Goal: Download file/media

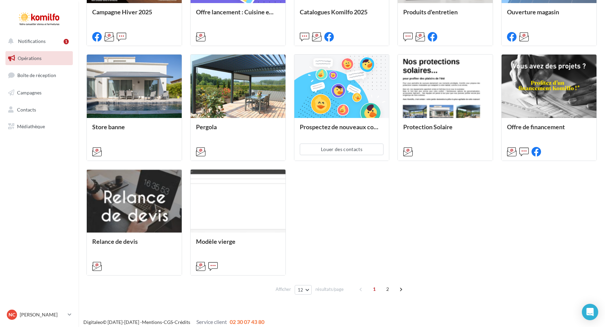
scroll to position [278, 0]
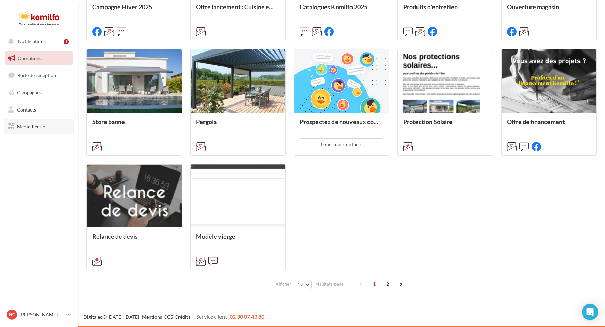
click at [31, 128] on span "Médiathèque" at bounding box center [31, 126] width 28 height 6
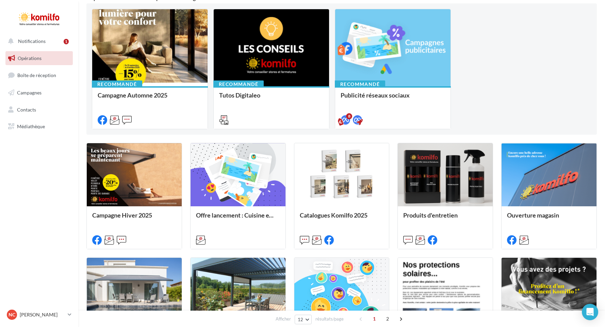
scroll to position [67, 0]
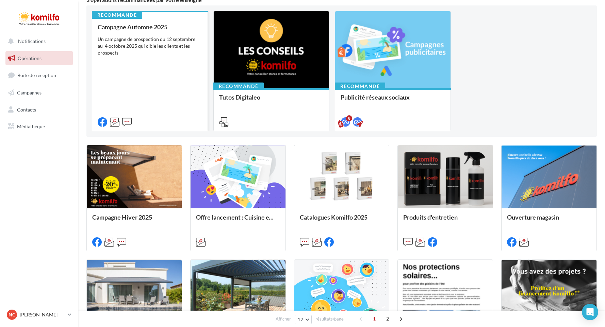
click at [171, 77] on div "Campagne Automne 2025 Un campagne de prospection du 12 septembre au 4 octobre 2…" at bounding box center [150, 73] width 105 height 101
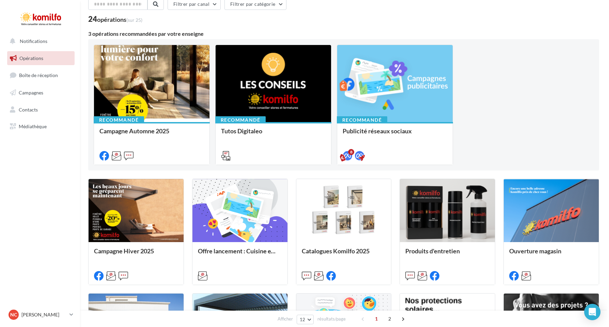
scroll to position [33, 0]
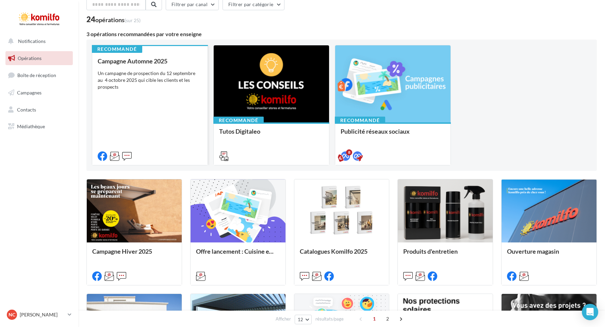
click at [132, 94] on div "Campagne Automne 2025 Un campagne de prospection du 12 septembre au 4 octobre 2…" at bounding box center [150, 108] width 105 height 101
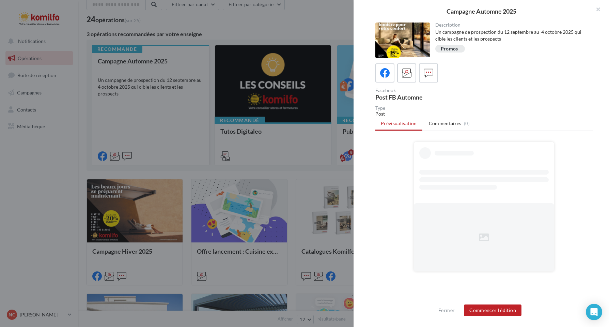
click at [132, 94] on div at bounding box center [304, 163] width 609 height 327
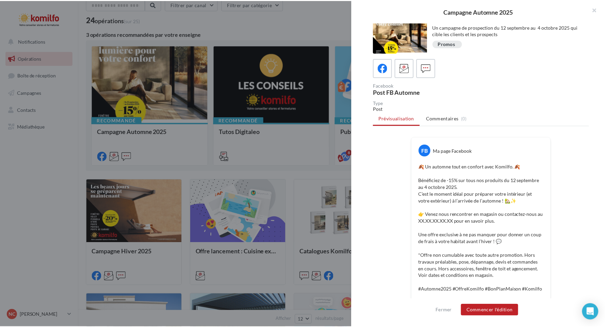
scroll to position [0, 0]
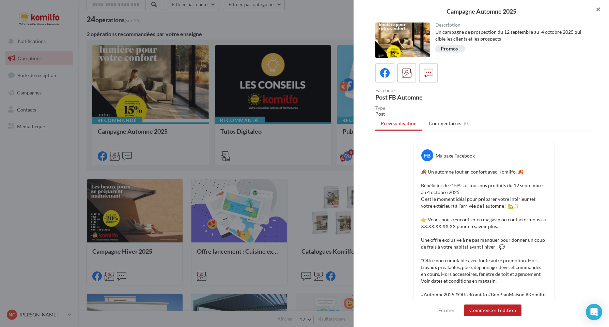
click at [597, 12] on button "button" at bounding box center [595, 10] width 27 height 20
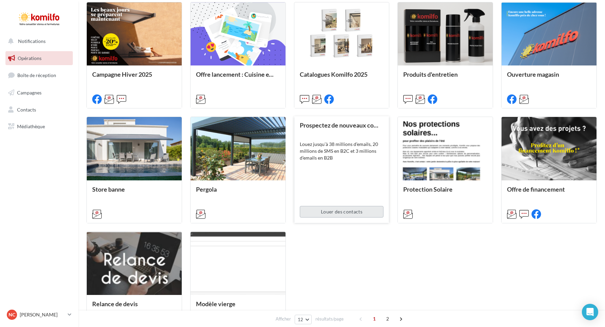
scroll to position [209, 0]
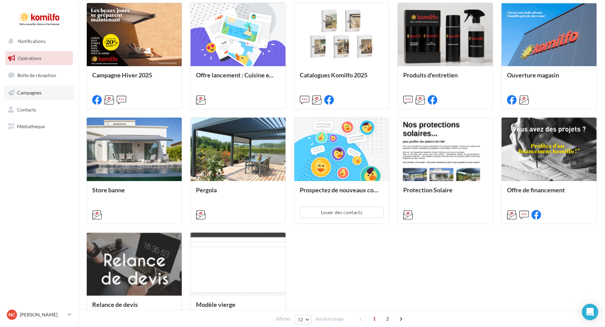
click at [31, 93] on span "Campagnes" at bounding box center [29, 93] width 25 height 6
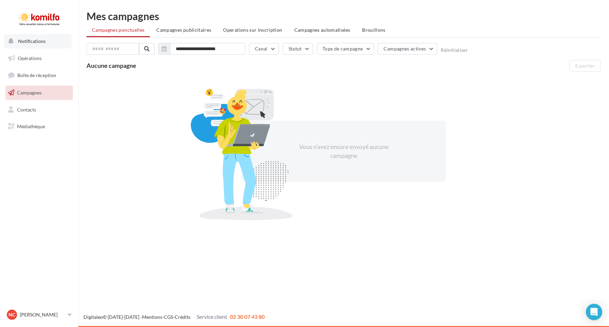
drag, startPoint x: 35, startPoint y: 41, endPoint x: 291, endPoint y: 21, distance: 256.9
click at [36, 41] on span "Notifications" at bounding box center [32, 41] width 28 height 6
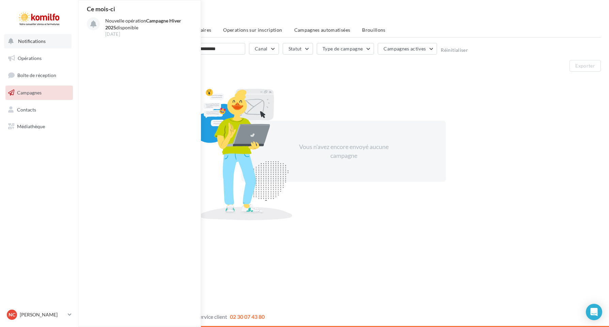
click at [30, 39] on span "Notifications" at bounding box center [32, 41] width 28 height 6
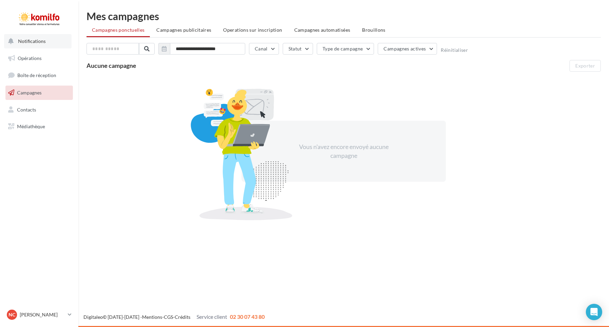
click at [39, 42] on span "Notifications" at bounding box center [32, 41] width 28 height 6
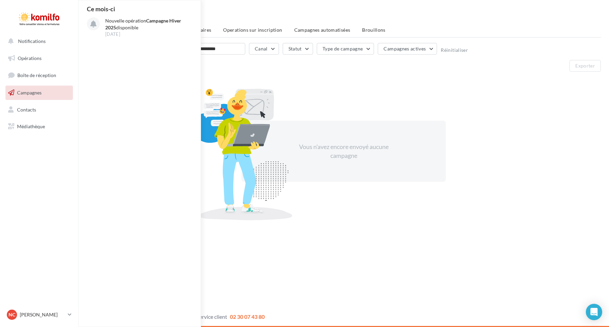
click at [283, 62] on div "Aucune campagne Exporter" at bounding box center [343, 66] width 514 height 12
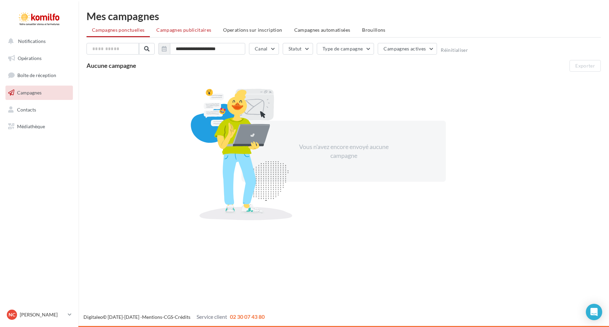
click at [181, 30] on span "Campagnes publicitaires" at bounding box center [183, 30] width 55 height 6
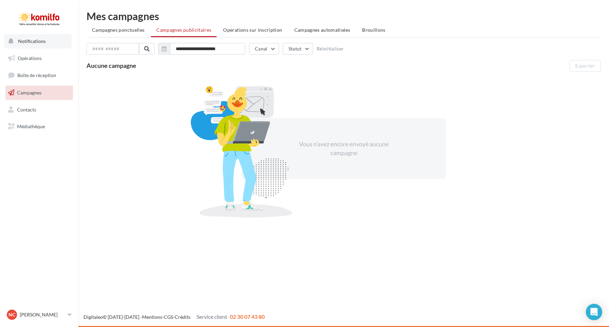
click at [21, 41] on span "Notifications" at bounding box center [32, 41] width 28 height 6
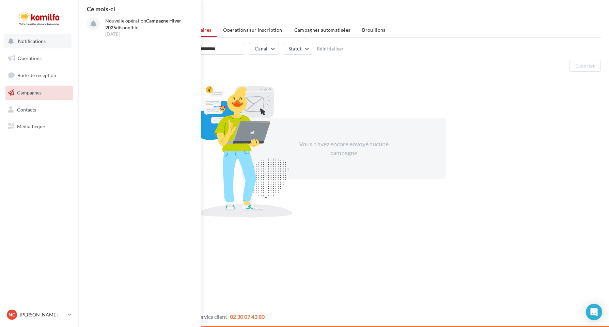
click at [21, 41] on span "Notifications" at bounding box center [32, 41] width 28 height 6
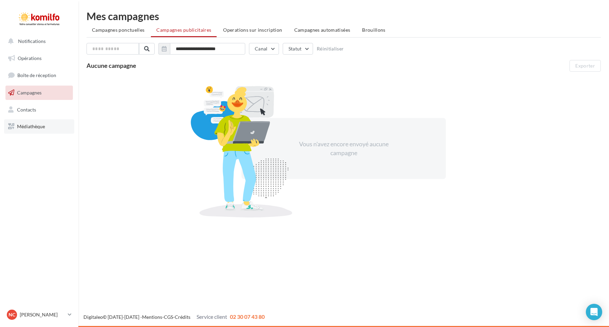
click at [32, 130] on link "Médiathèque" at bounding box center [39, 126] width 70 height 14
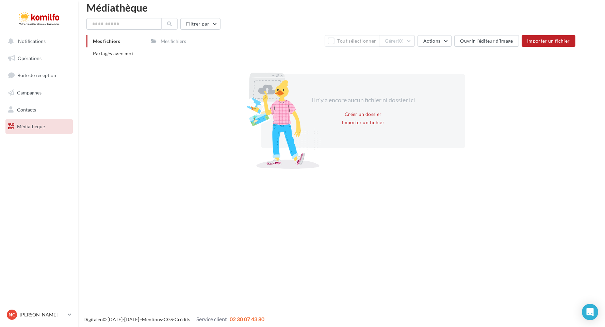
scroll to position [11, 0]
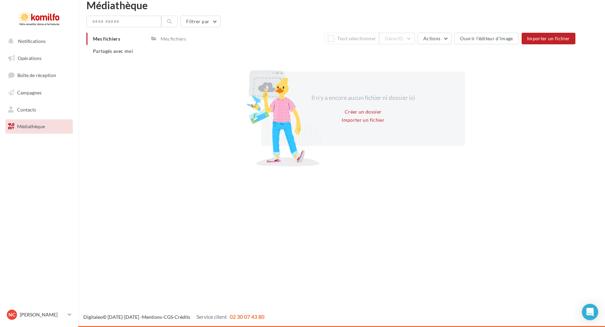
click at [166, 39] on div "Mes fichiers" at bounding box center [174, 38] width 26 height 7
click at [215, 22] on button "Filtrer par" at bounding box center [200, 22] width 40 height 12
click at [207, 46] on button "Filtrer par type (7)" at bounding box center [154, 48] width 122 height 12
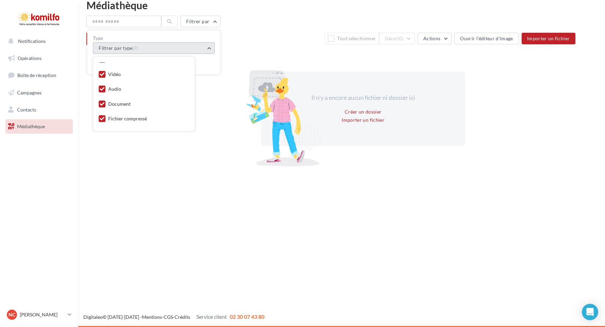
scroll to position [35, 0]
click at [136, 90] on div "Document" at bounding box center [144, 91] width 91 height 10
click at [126, 91] on div "Document" at bounding box center [119, 90] width 22 height 7
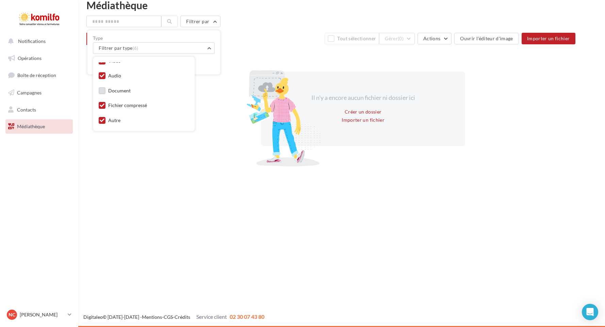
click at [126, 91] on div "Document" at bounding box center [119, 90] width 22 height 7
click at [184, 156] on div "Il n'y a encore aucun fichier ni dossier ici Créer un dossier Importer un fichi…" at bounding box center [363, 109] width 425 height 118
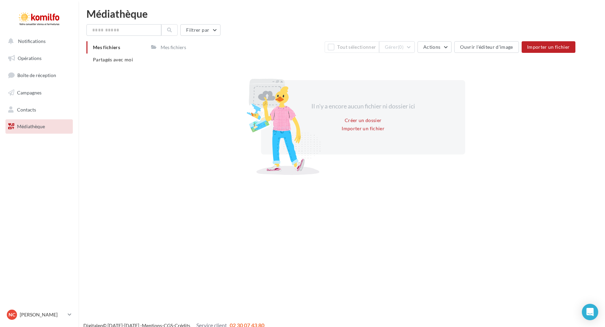
scroll to position [0, 0]
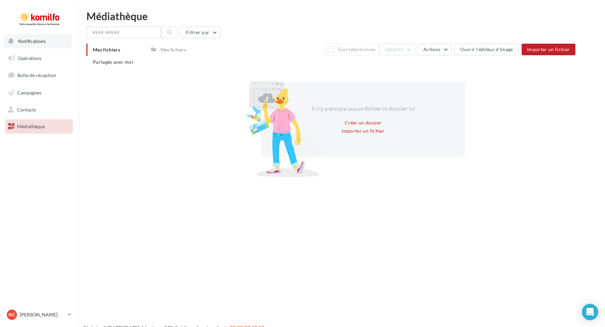
click at [36, 41] on span "Notifications" at bounding box center [32, 41] width 28 height 6
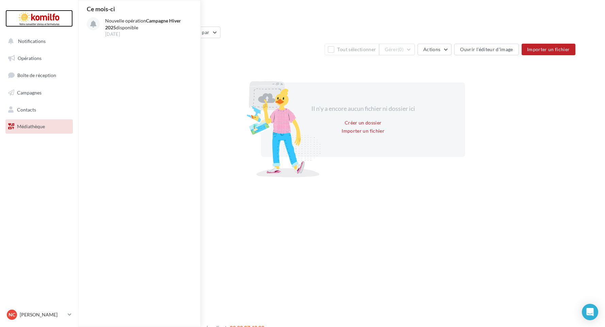
click at [32, 16] on div at bounding box center [39, 18] width 54 height 17
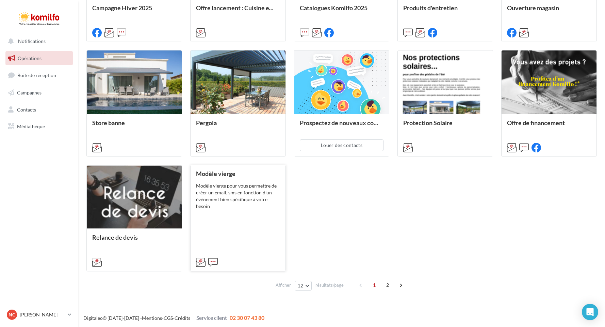
scroll to position [278, 0]
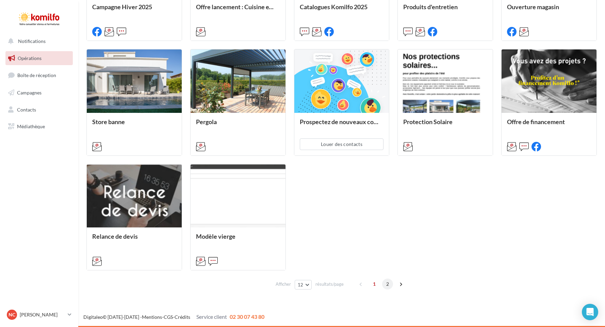
click at [386, 285] on span "2" at bounding box center [387, 283] width 11 height 11
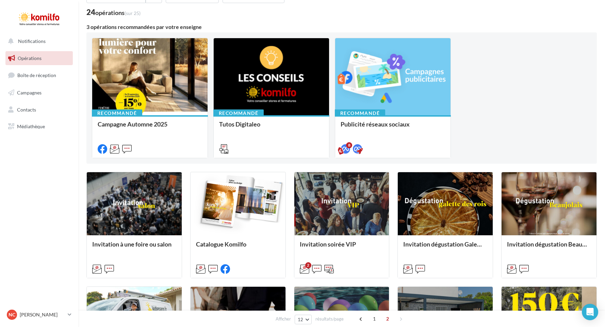
scroll to position [27, 0]
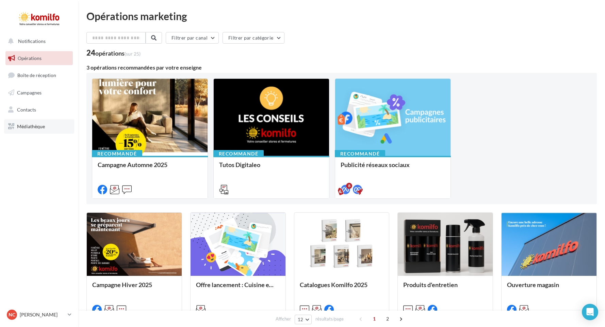
click at [34, 125] on span "Médiathèque" at bounding box center [31, 126] width 28 height 6
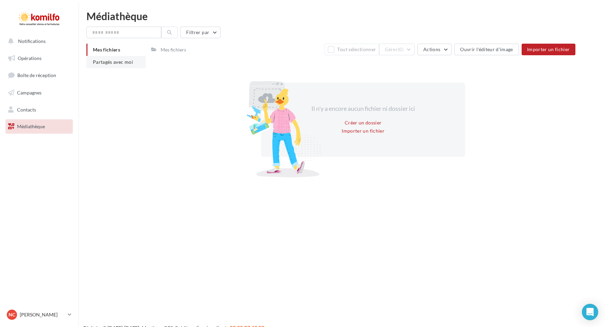
click at [102, 62] on span "Partagés avec moi" at bounding box center [113, 62] width 40 height 6
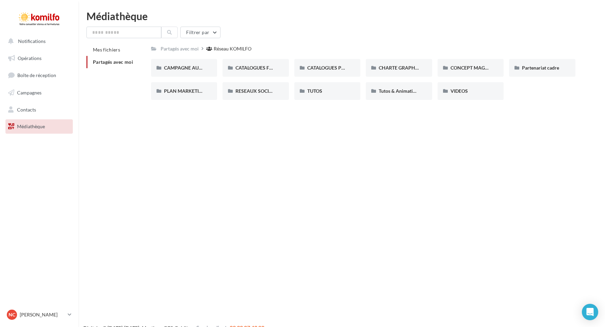
click at [33, 128] on span "Médiathèque" at bounding box center [31, 126] width 28 height 6
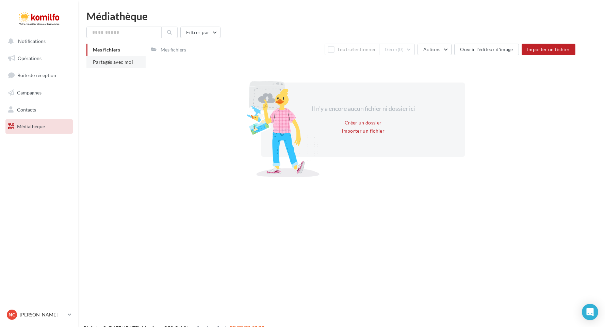
click at [120, 62] on span "Partagés avec moi" at bounding box center [113, 62] width 40 height 6
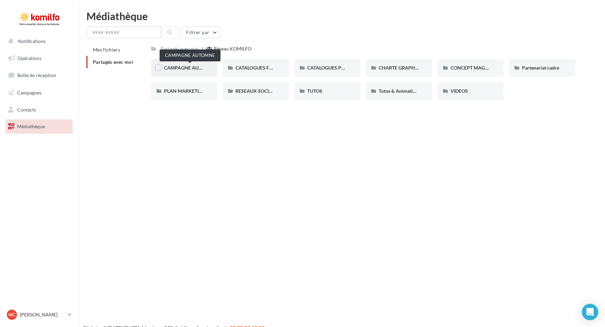
click at [191, 66] on span "CAMPAGNE AUTOMNE" at bounding box center [190, 68] width 52 height 6
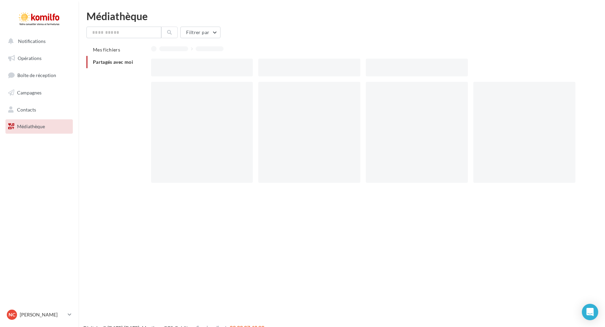
click at [191, 66] on div at bounding box center [202, 68] width 102 height 18
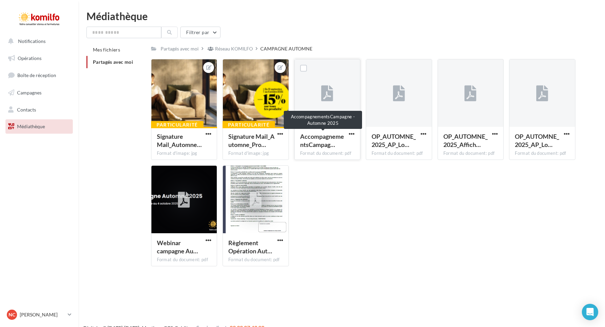
click at [323, 147] on span "AccompagnementsCampag…" at bounding box center [322, 140] width 44 height 16
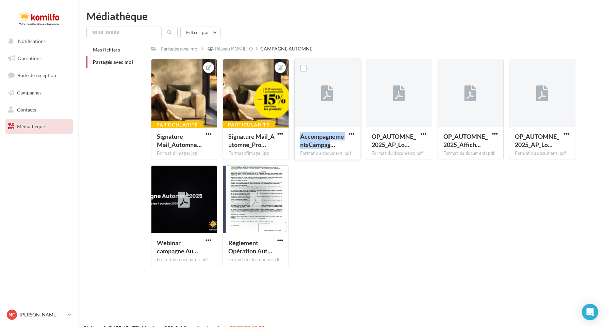
click at [323, 147] on span "AccompagnementsCampag…" at bounding box center [322, 140] width 44 height 16
click at [306, 69] on label at bounding box center [303, 68] width 7 height 7
click at [321, 99] on div at bounding box center [328, 93] width 66 height 68
click at [306, 70] on label at bounding box center [303, 68] width 7 height 7
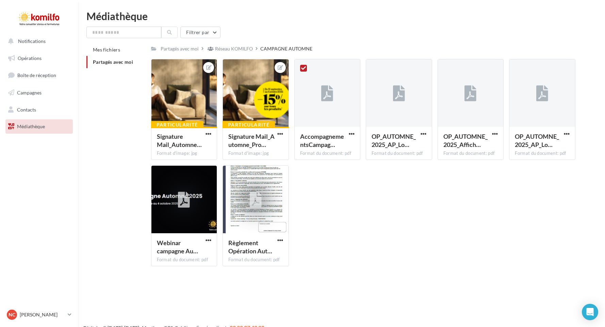
drag, startPoint x: 343, startPoint y: 146, endPoint x: 308, endPoint y: 206, distance: 69.4
click at [308, 206] on div "Particularité Signature Mail_Automne… Format d'image: jpg Signature Mail_Automn…" at bounding box center [366, 165] width 430 height 212
click at [351, 132] on span "button" at bounding box center [352, 134] width 6 height 6
click at [330, 146] on button "Télécharger" at bounding box center [322, 147] width 68 height 18
click at [116, 53] on li "Mes fichiers" at bounding box center [115, 50] width 59 height 12
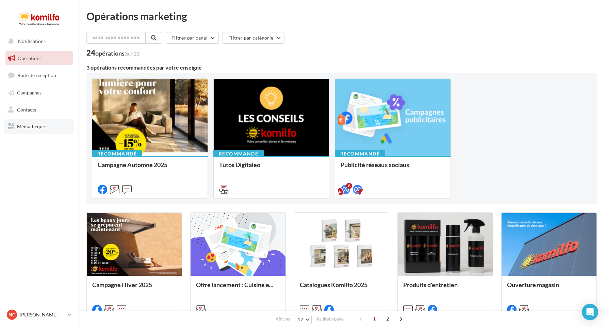
click at [27, 127] on span "Médiathèque" at bounding box center [31, 126] width 28 height 6
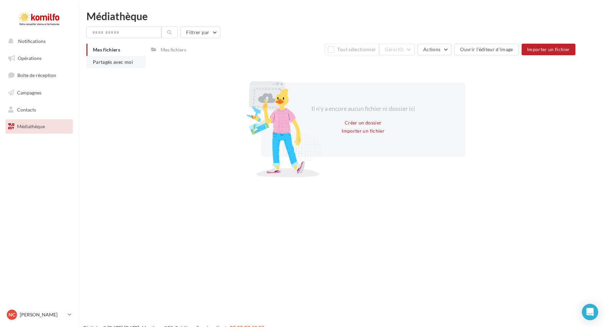
click at [117, 62] on span "Partagés avec moi" at bounding box center [113, 62] width 40 height 6
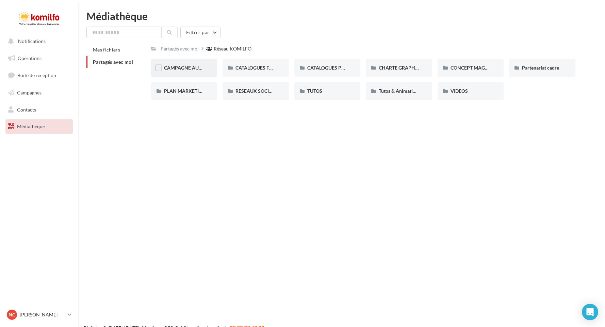
click at [195, 73] on div "CAMPAGNE AUTOMNE" at bounding box center [184, 68] width 66 height 18
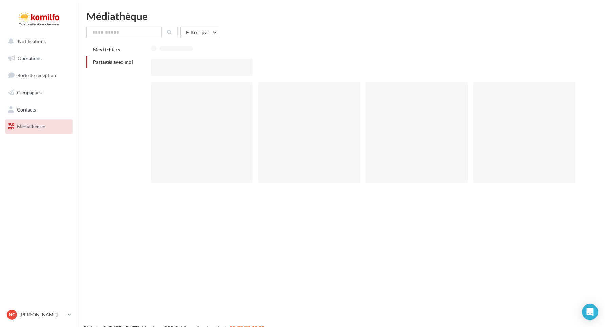
click at [195, 73] on div at bounding box center [202, 68] width 102 height 18
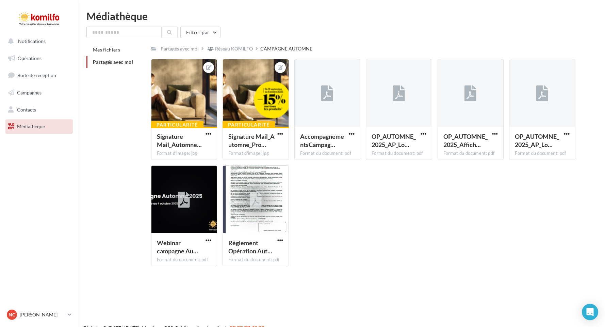
click at [376, 218] on div "Particularité Signature Mail_Automne… Format d'image: jpg Signature Mail_Automn…" at bounding box center [366, 165] width 430 height 212
click at [303, 69] on label at bounding box center [303, 68] width 7 height 7
click at [353, 215] on div "Particularité Signature Mail_Automne… Format d'image: jpg Signature Mail_Automn…" at bounding box center [366, 165] width 430 height 212
